Goal: Task Accomplishment & Management: Use online tool/utility

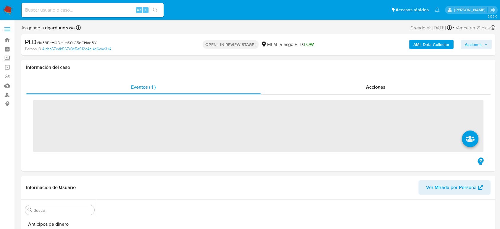
scroll to position [250, 0]
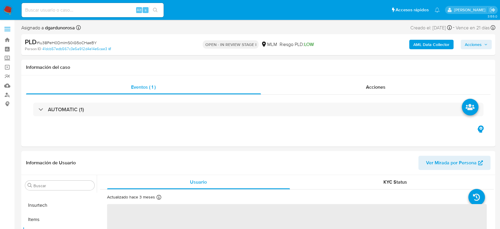
select select "10"
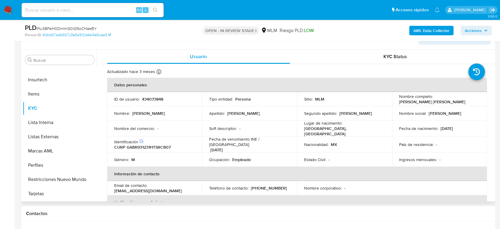
scroll to position [131, 0]
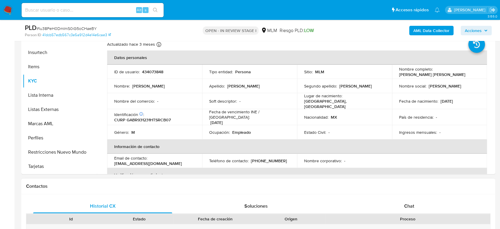
click at [326, 190] on div "Contactos" at bounding box center [258, 186] width 474 height 16
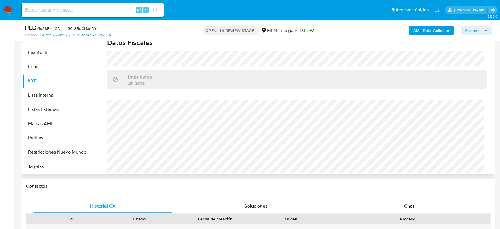
scroll to position [372, 0]
click at [55, 108] on button "Listas Externas" at bounding box center [60, 109] width 74 height 14
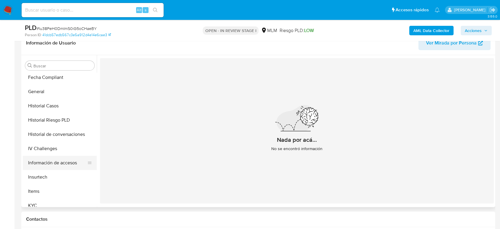
scroll to position [118, 0]
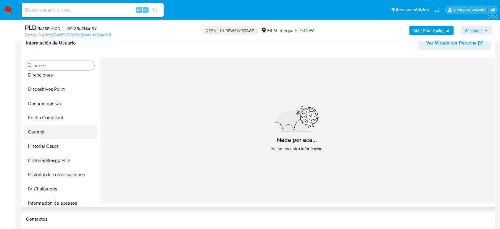
click at [49, 133] on button "General" at bounding box center [57, 132] width 69 height 14
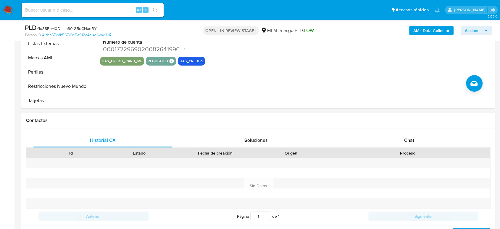
scroll to position [362, 0]
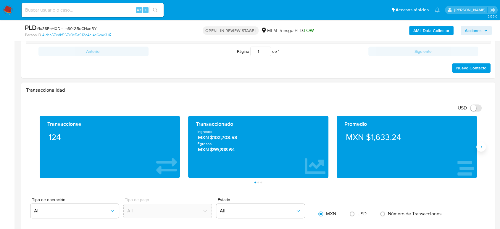
click at [482, 145] on icon "Siguiente" at bounding box center [481, 146] width 5 height 5
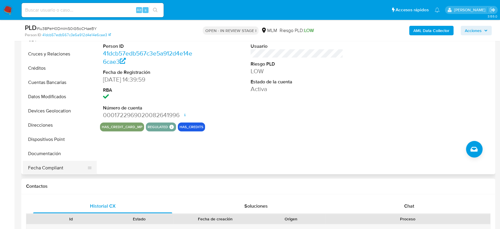
scroll to position [20, 0]
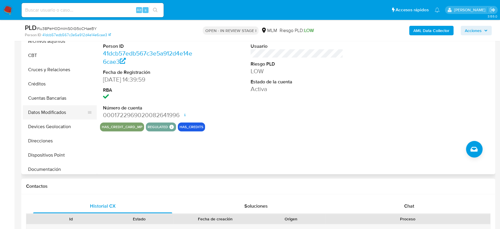
click at [62, 118] on button "Datos Modificados" at bounding box center [57, 112] width 69 height 14
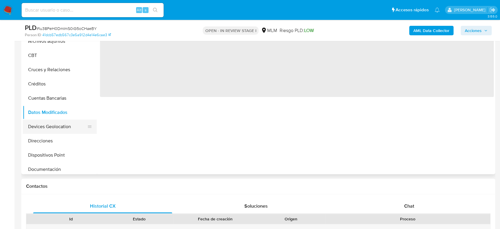
click at [62, 125] on button "Devices Geolocation" at bounding box center [57, 126] width 69 height 14
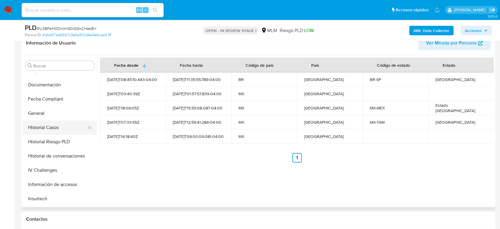
scroll to position [86, 0]
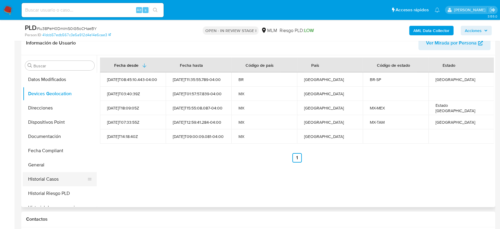
drag, startPoint x: 52, startPoint y: 179, endPoint x: 57, endPoint y: 179, distance: 5.0
click at [52, 179] on button "Historial Casos" at bounding box center [57, 179] width 69 height 14
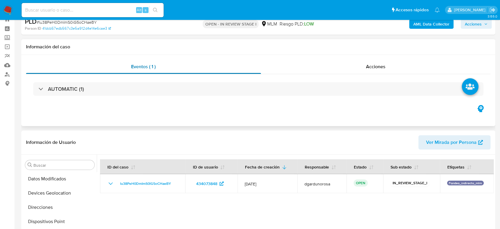
scroll to position [0, 0]
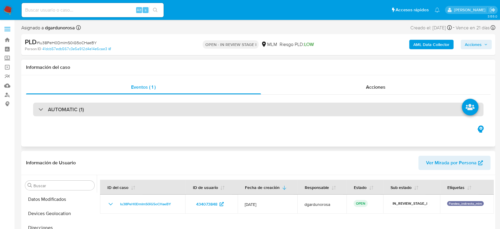
click at [179, 111] on div "AUTOMATIC (1)" at bounding box center [258, 109] width 451 height 14
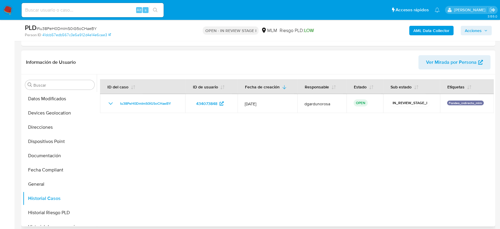
scroll to position [152, 0]
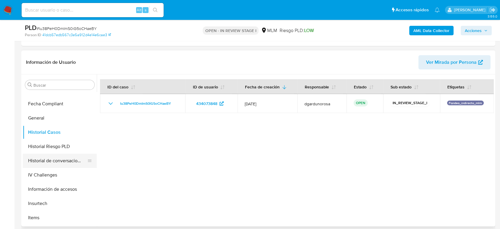
click at [57, 160] on button "Historial de conversaciones" at bounding box center [57, 160] width 69 height 14
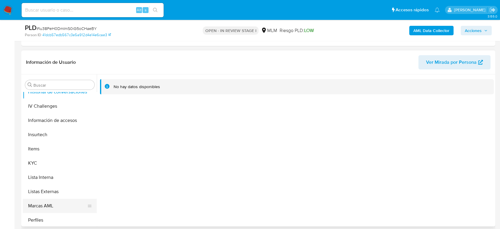
scroll to position [250, 0]
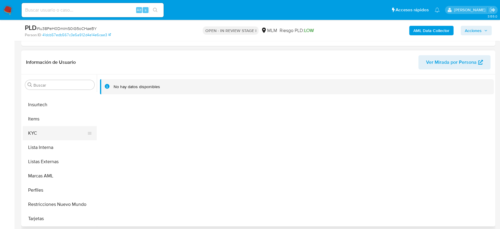
drag, startPoint x: 38, startPoint y: 130, endPoint x: 19, endPoint y: 143, distance: 22.6
click at [38, 131] on button "KYC" at bounding box center [60, 133] width 74 height 14
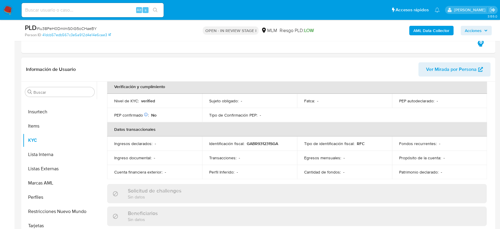
scroll to position [109, 0]
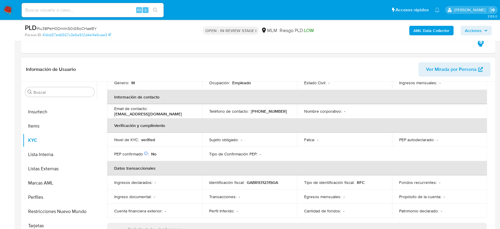
click at [270, 108] on p "(899) 4281564" at bounding box center [269, 110] width 36 height 5
copy p "4281564"
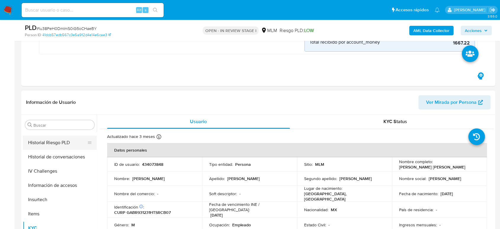
scroll to position [184, 0]
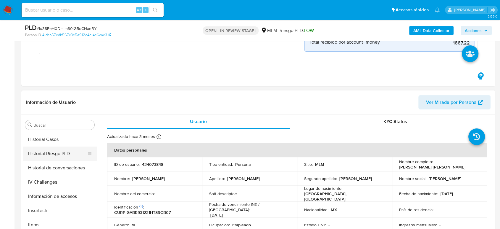
drag, startPoint x: 54, startPoint y: 140, endPoint x: 52, endPoint y: 143, distance: 3.6
click at [54, 140] on button "Historial Casos" at bounding box center [60, 139] width 74 height 14
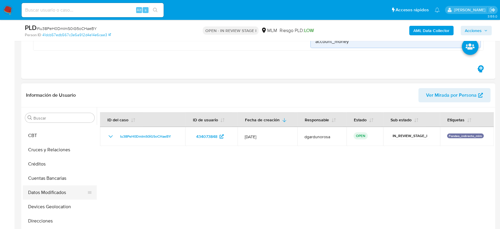
scroll to position [0, 0]
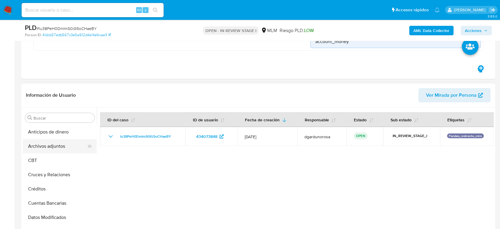
click at [52, 149] on button "Archivos adjuntos" at bounding box center [57, 146] width 69 height 14
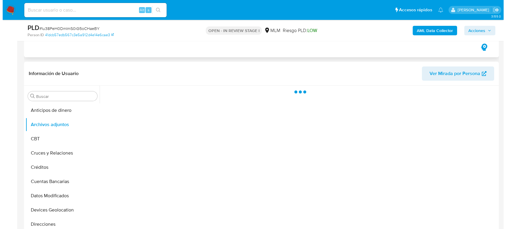
scroll to position [164, 0]
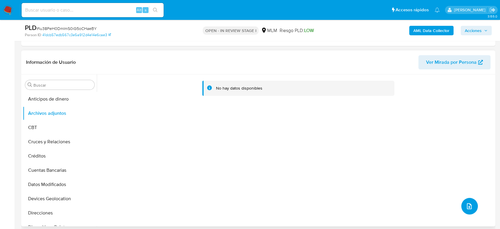
click at [468, 206] on icon "upload-file" at bounding box center [469, 205] width 7 height 7
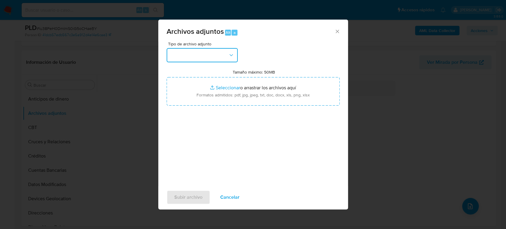
click at [203, 54] on button "button" at bounding box center [201, 55] width 71 height 14
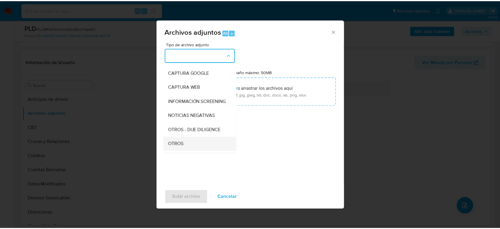
scroll to position [66, 0]
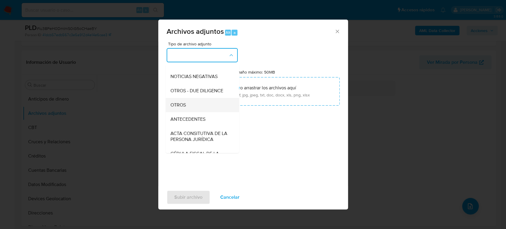
click at [192, 110] on div "OTROS" at bounding box center [200, 105] width 60 height 14
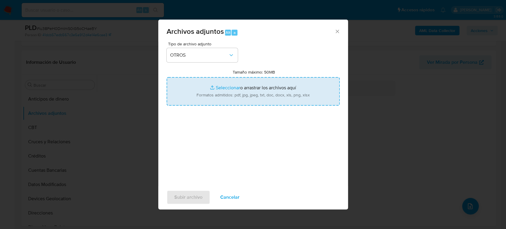
type input "C:\fakepath\434073848_Roberto Garcia_Julio2025.pdf"
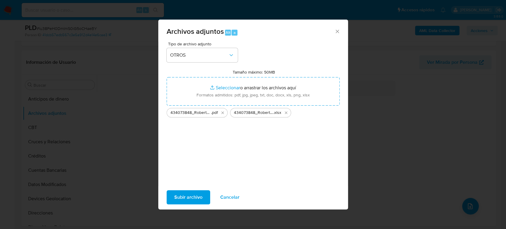
click at [189, 198] on span "Subir archivo" at bounding box center [188, 196] width 28 height 13
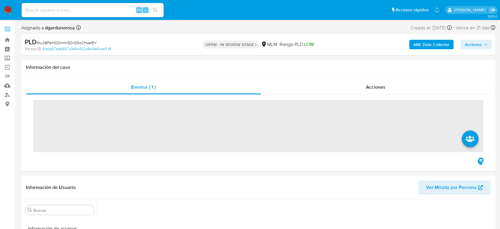
click at [82, 9] on input at bounding box center [93, 10] width 142 height 8
paste input "434073848"
type input "434073848"
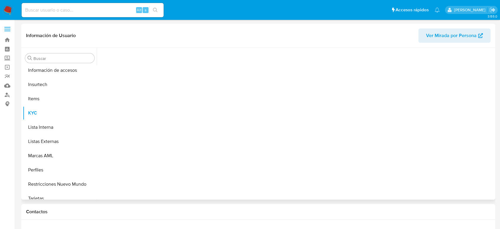
scroll to position [250, 0]
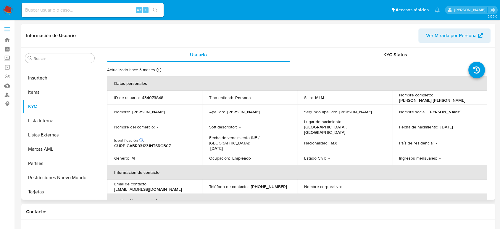
select select "10"
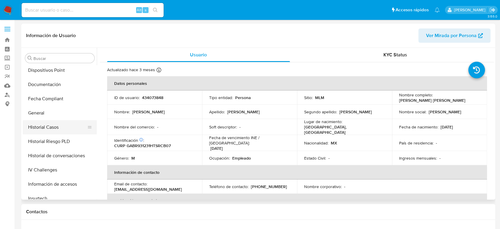
scroll to position [118, 0]
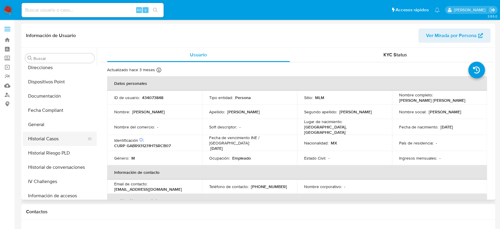
click at [61, 139] on button "Historial Casos" at bounding box center [57, 138] width 69 height 14
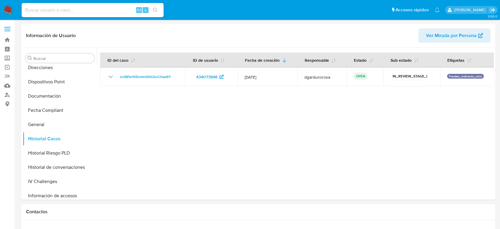
click at [119, 9] on input at bounding box center [93, 10] width 142 height 8
paste input "2373763096"
type input "2373763096"
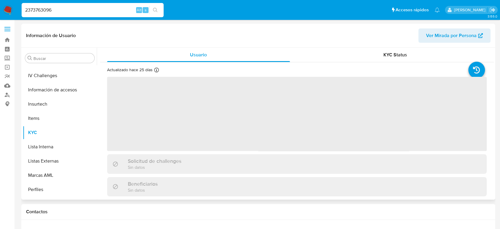
scroll to position [250, 0]
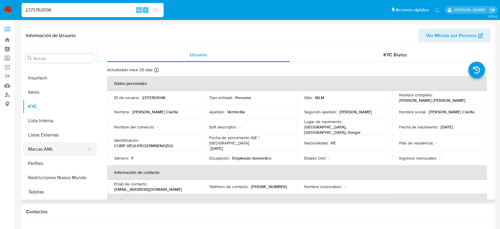
select select "10"
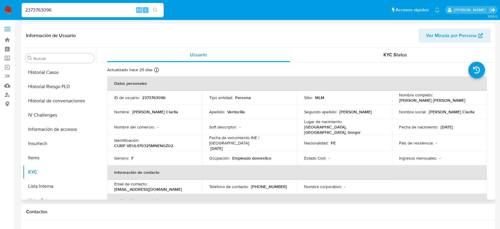
scroll to position [184, 0]
click at [40, 75] on button "Historial Casos" at bounding box center [57, 72] width 69 height 14
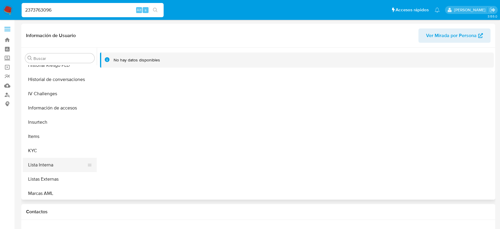
scroll to position [217, 0]
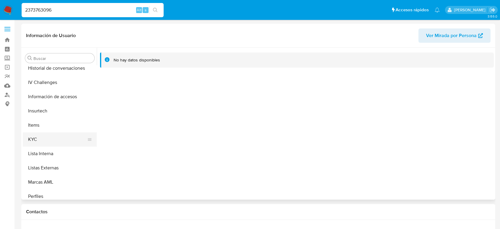
click at [50, 137] on button "KYC" at bounding box center [57, 139] width 69 height 14
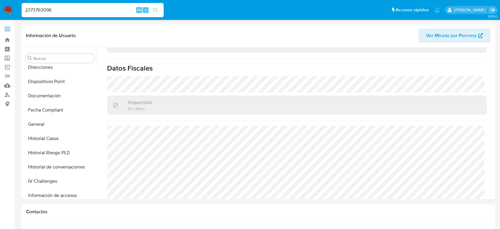
scroll to position [118, 0]
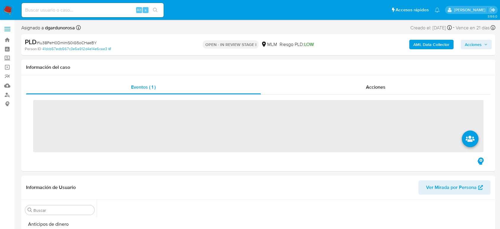
scroll to position [250, 0]
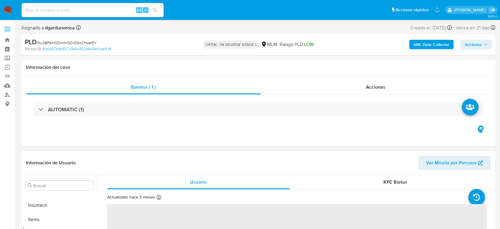
select select "10"
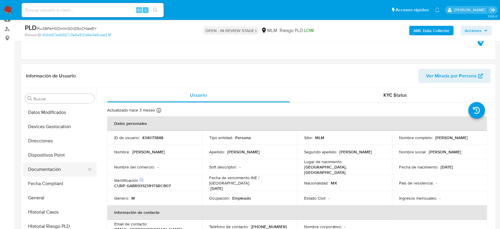
scroll to position [0, 0]
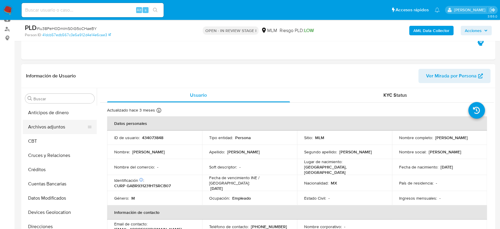
click at [44, 127] on button "Archivos adjuntos" at bounding box center [57, 127] width 69 height 14
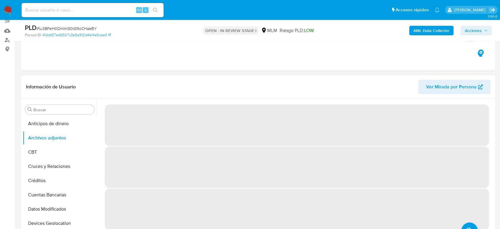
scroll to position [99, 0]
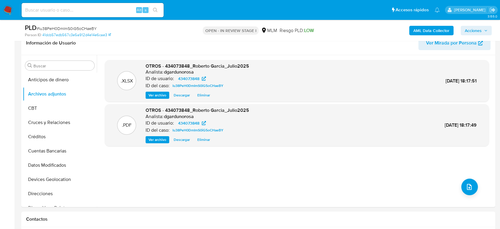
click at [475, 30] on span "Acciones" at bounding box center [473, 30] width 17 height 9
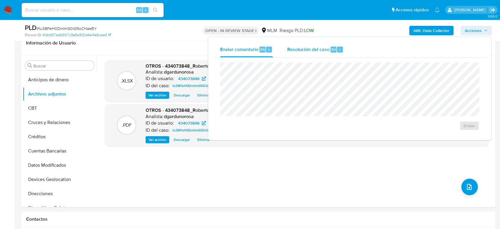
click at [318, 47] on span "Resolución del caso" at bounding box center [308, 49] width 42 height 7
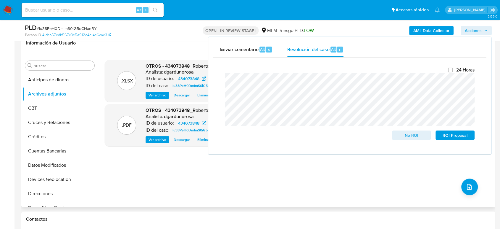
click at [404, 182] on div ".XLSX OTROS - 434073848_Roberto Garcia_Julio2025 Analista: dgardunorosa ID de u…" at bounding box center [297, 131] width 385 height 142
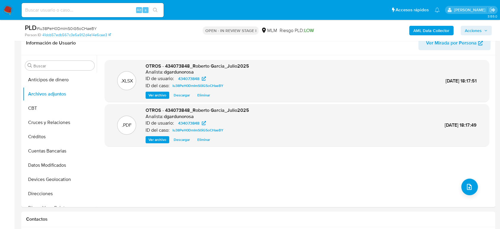
click at [481, 28] on span "Acciones" at bounding box center [473, 30] width 17 height 9
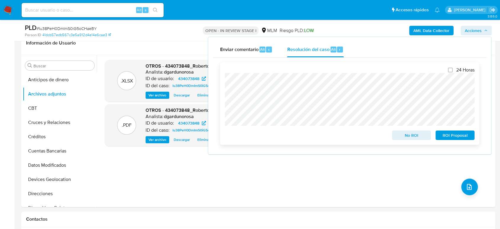
click at [407, 136] on span "No ROI" at bounding box center [412, 135] width 31 height 8
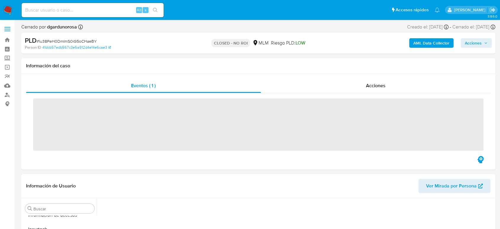
scroll to position [250, 0]
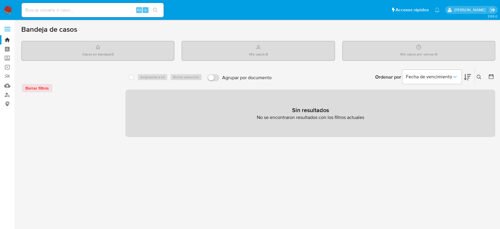
click at [480, 80] on button at bounding box center [480, 76] width 10 height 7
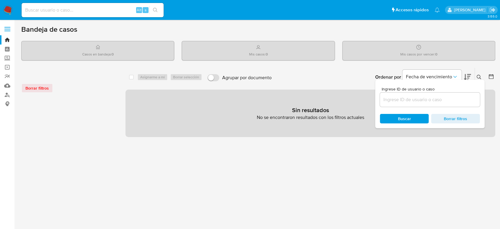
click at [407, 101] on input at bounding box center [430, 100] width 100 height 8
type input "2220242202"
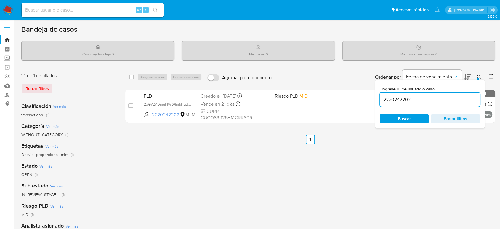
click at [479, 73] on button at bounding box center [480, 76] width 10 height 7
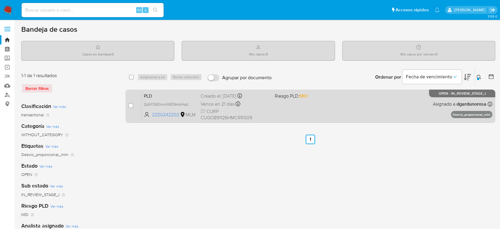
click at [361, 114] on div "PLD 2pGYZADmuhIWD6mbHqdfJUVo 2220242202 MLM Riesgo PLD: MID Creado el: [DATE] C…" at bounding box center [317, 106] width 351 height 30
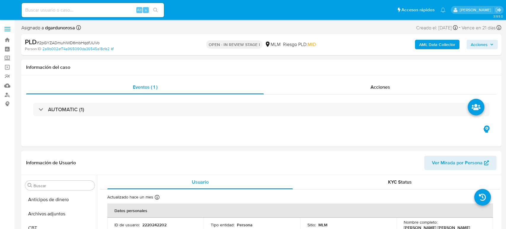
select select "10"
